Goal: Task Accomplishment & Management: Complete application form

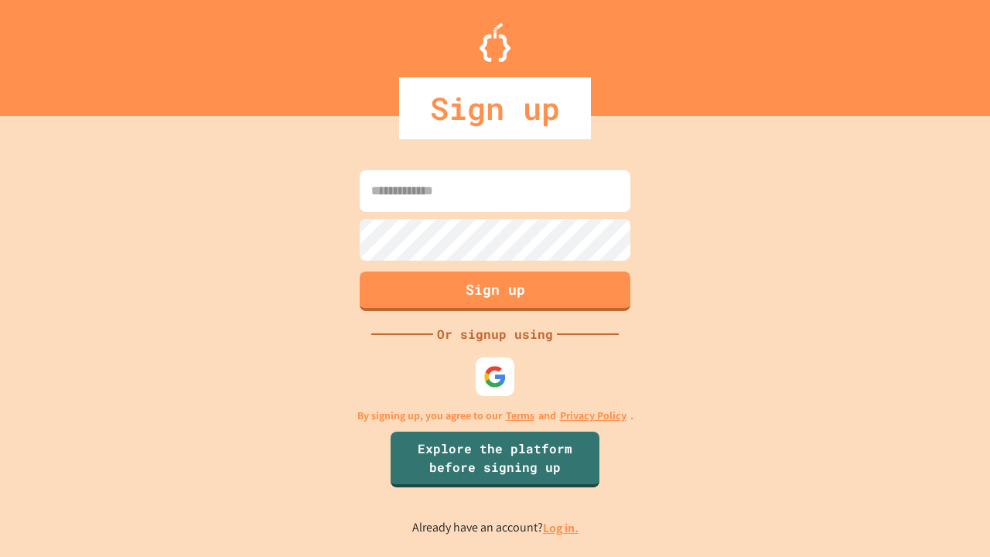
click at [562, 527] on link "Log in." at bounding box center [561, 528] width 36 height 16
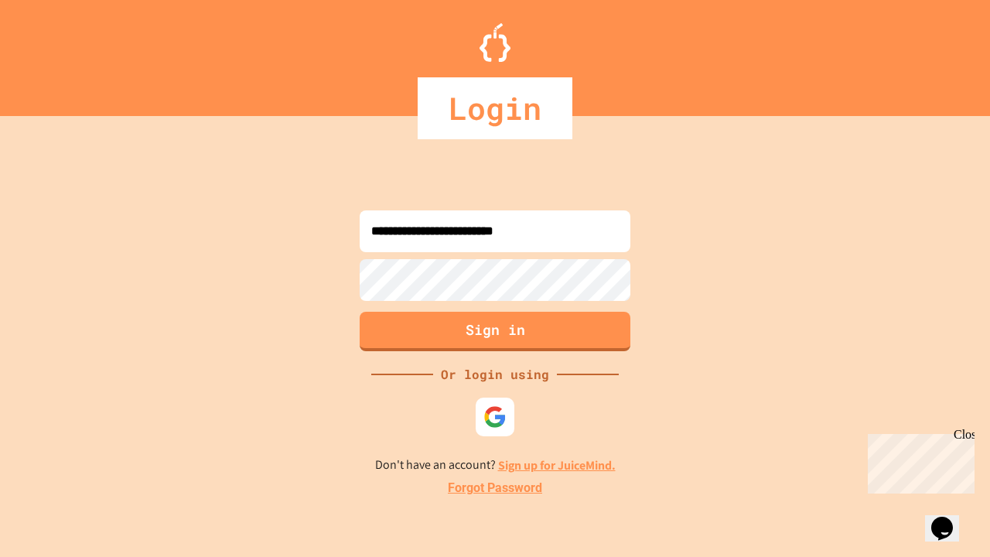
type input "**********"
